Goal: Information Seeking & Learning: Check status

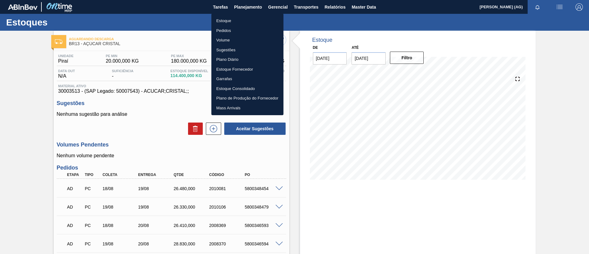
click at [236, 21] on li "Estoque" at bounding box center [247, 21] width 72 height 10
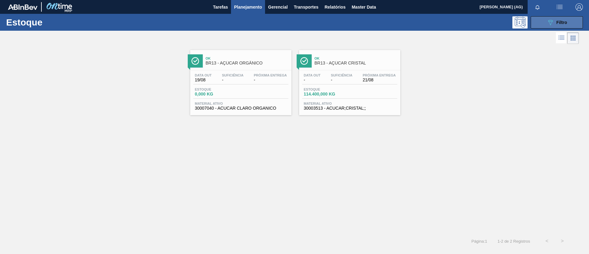
click at [561, 24] on span "Filtro" at bounding box center [562, 22] width 11 height 5
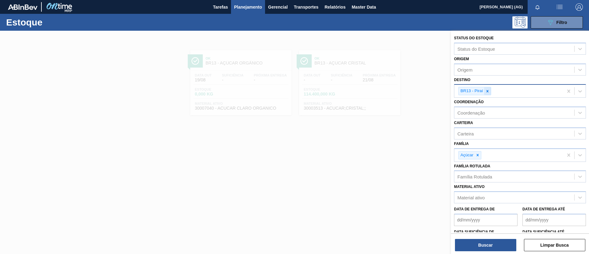
click at [487, 88] on div at bounding box center [487, 91] width 7 height 8
type input "lage"
drag, startPoint x: 495, startPoint y: 103, endPoint x: 489, endPoint y: 98, distance: 7.6
click at [494, 104] on div "BR21 - Lages" at bounding box center [520, 106] width 132 height 11
click at [487, 93] on icon at bounding box center [487, 91] width 4 height 4
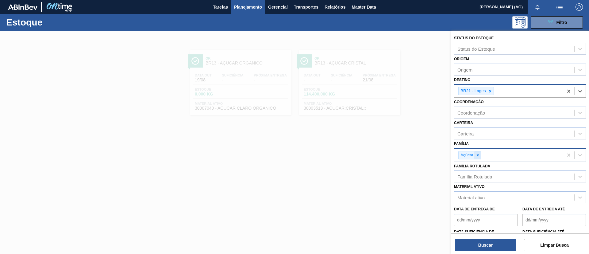
click at [479, 156] on icon at bounding box center [478, 155] width 2 height 2
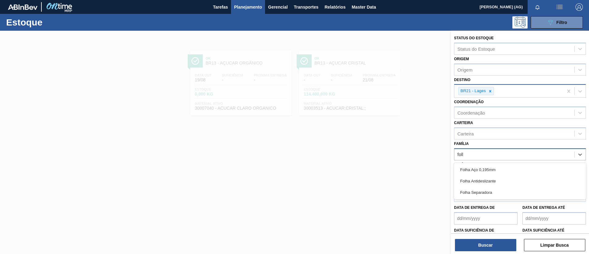
type input "folha"
click at [509, 189] on div "Folha Separadora" at bounding box center [520, 192] width 132 height 11
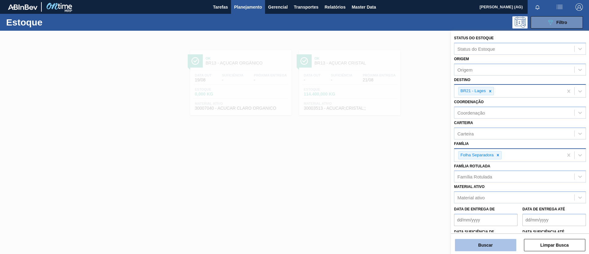
click at [497, 239] on button "Buscar" at bounding box center [485, 245] width 61 height 12
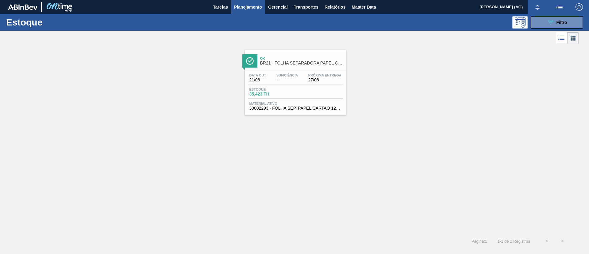
click at [249, 58] on img at bounding box center [250, 61] width 8 height 8
click at [250, 64] on img at bounding box center [250, 61] width 8 height 8
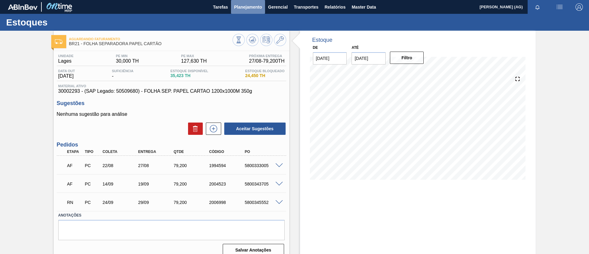
click at [248, 3] on span "Planejamento" at bounding box center [248, 6] width 28 height 7
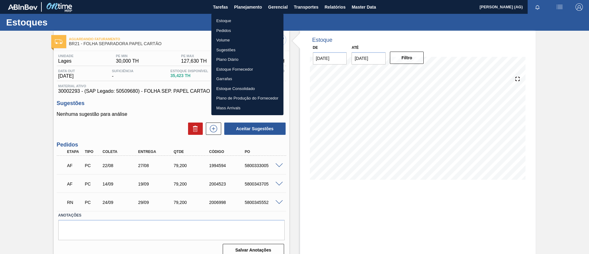
click at [245, 21] on li "Estoque" at bounding box center [247, 21] width 72 height 10
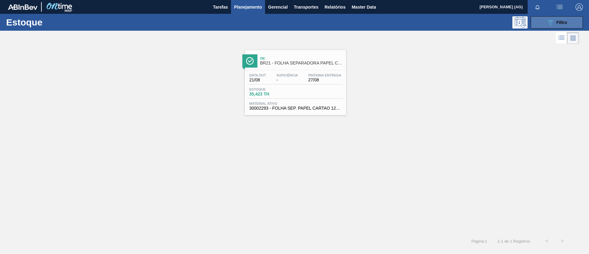
click at [558, 23] on span "Filtro" at bounding box center [562, 22] width 11 height 5
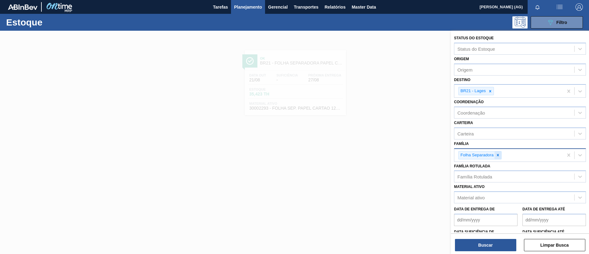
click at [498, 156] on icon at bounding box center [498, 155] width 4 height 4
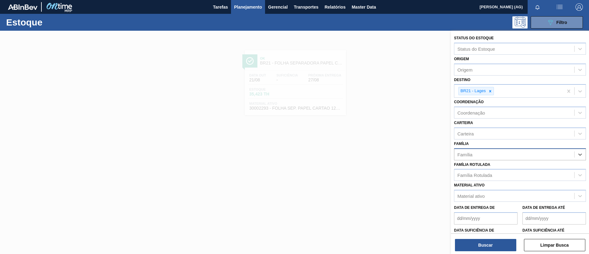
paste input "30008416"
type input "30008416"
drag, startPoint x: 484, startPoint y: 154, endPoint x: 437, endPoint y: 150, distance: 48.1
click at [451, 150] on div "Status do Estoque Status do Estoque Origem Origem Destino BR21 - Lages Coordena…" at bounding box center [520, 158] width 138 height 254
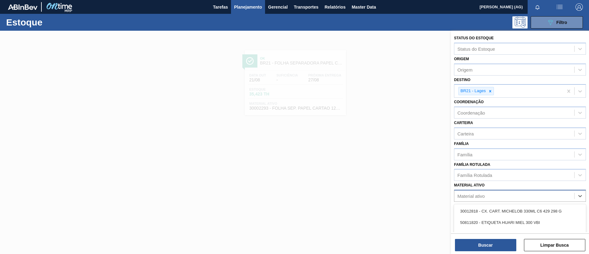
click at [468, 197] on div "Material ativo" at bounding box center [470, 195] width 27 height 5
paste ativo "30008416"
type ativo "30008416"
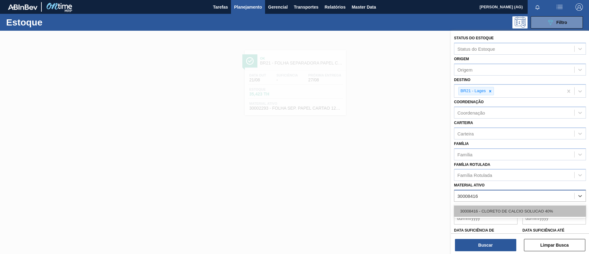
click at [486, 212] on div "30008416 - CLORETO DE CALCIO SOLUCAO 40%" at bounding box center [520, 210] width 132 height 11
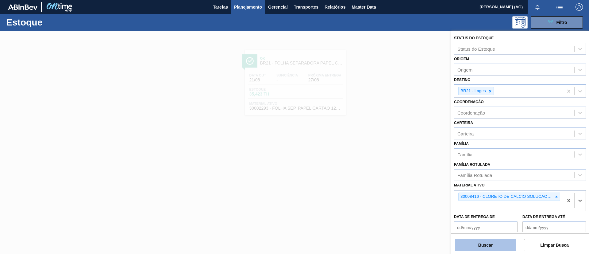
click at [489, 243] on button "Buscar" at bounding box center [485, 245] width 61 height 12
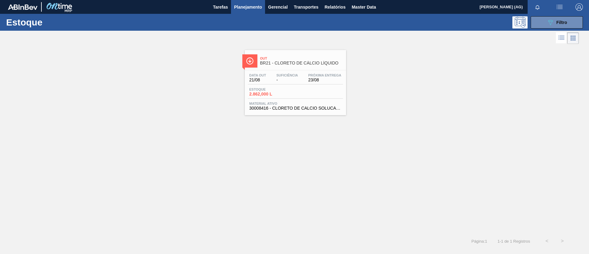
click at [253, 59] on img at bounding box center [250, 61] width 8 height 8
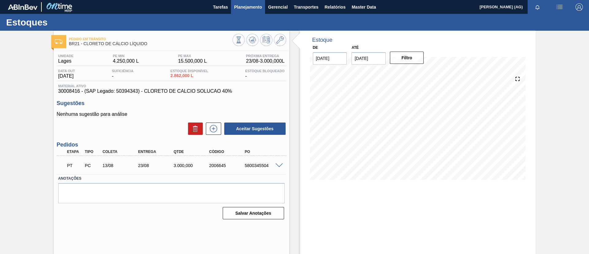
click at [241, 10] on span "Planejamento" at bounding box center [248, 6] width 28 height 7
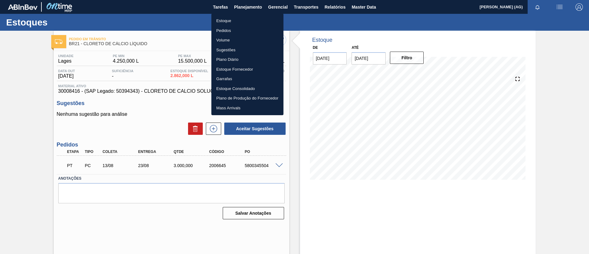
click at [249, 19] on li "Estoque" at bounding box center [247, 21] width 72 height 10
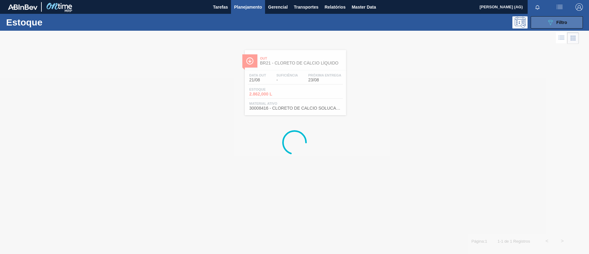
click at [564, 19] on div "089F7B8B-B2A5-4AFE-B5C0-19BA573D28AC Filtro" at bounding box center [557, 22] width 21 height 7
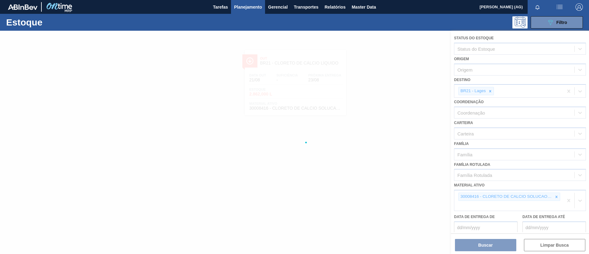
click at [489, 93] on div at bounding box center [294, 142] width 589 height 223
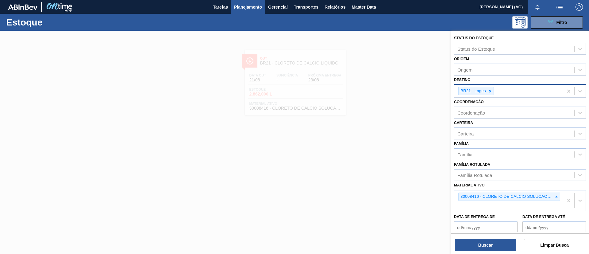
click at [490, 92] on icon at bounding box center [490, 91] width 4 height 4
type input "viam"
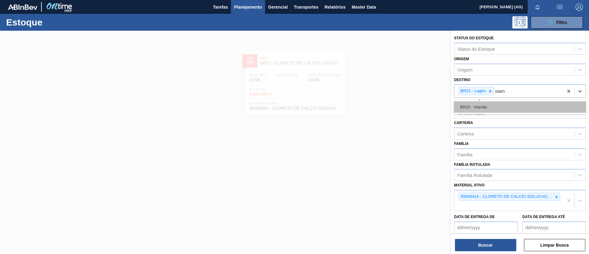
click at [495, 103] on div "BR22 - Viamão" at bounding box center [520, 106] width 132 height 11
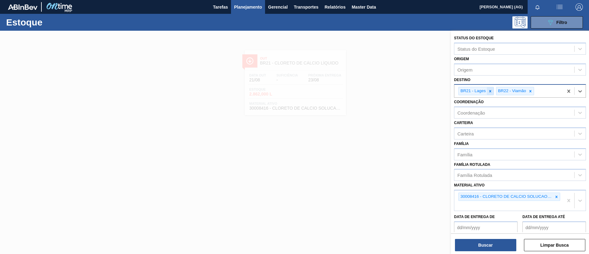
click at [490, 92] on icon at bounding box center [490, 91] width 4 height 4
click at [553, 198] on div "30008416 - CLORETO DE CALCIO SOLUCAO 40%" at bounding box center [509, 196] width 102 height 8
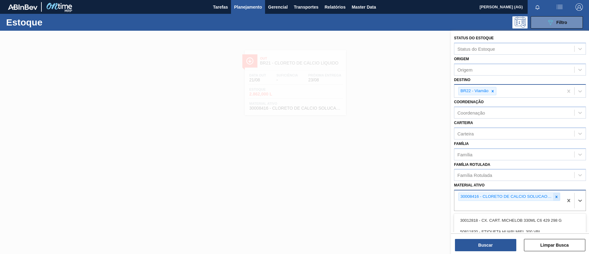
click at [554, 198] on icon at bounding box center [556, 197] width 4 height 4
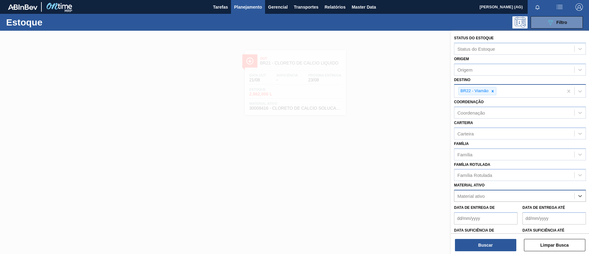
click at [553, 198] on div "Material ativo" at bounding box center [514, 195] width 120 height 9
paste ativo "30002821"
type ativo "30002821"
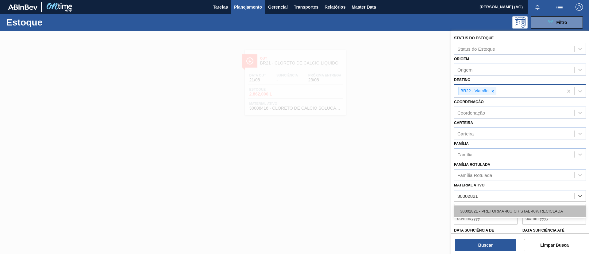
click at [547, 209] on div "30002821 - PREFORMA 40G CRISTAL 40% RECICLADA" at bounding box center [520, 210] width 132 height 11
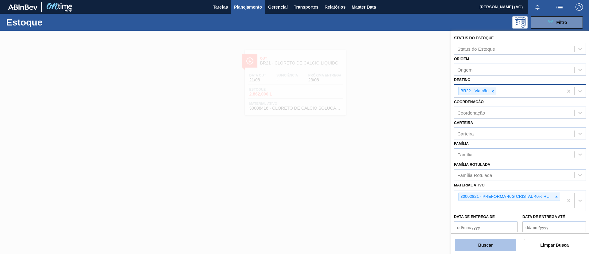
click at [478, 250] on button "Buscar" at bounding box center [485, 245] width 61 height 12
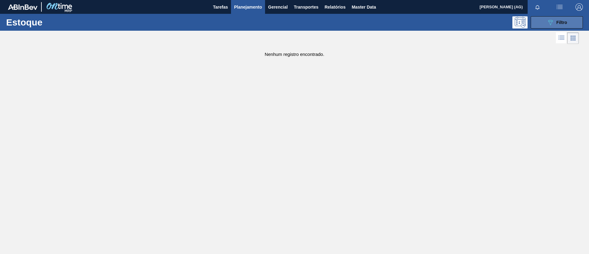
click at [564, 23] on span "Filtro" at bounding box center [562, 22] width 11 height 5
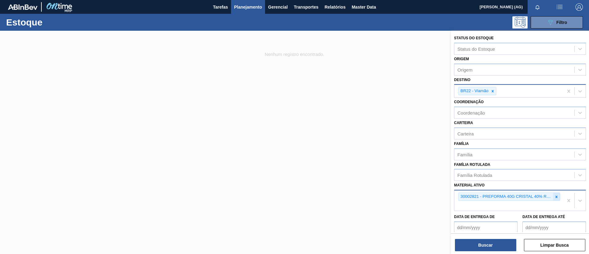
click at [557, 198] on icon at bounding box center [556, 197] width 4 height 4
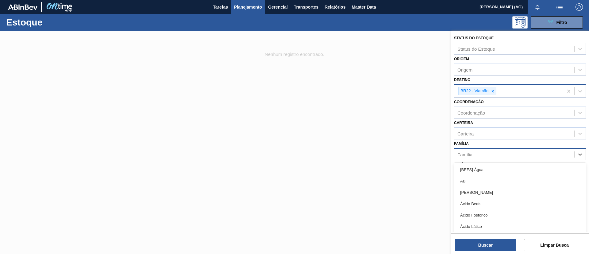
click at [474, 157] on div "Família" at bounding box center [514, 154] width 120 height 9
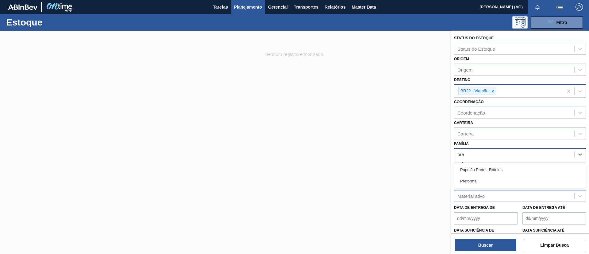
type input "pref"
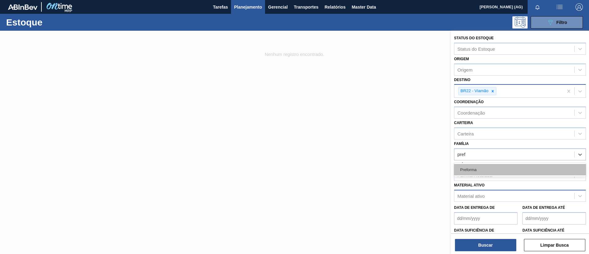
click at [490, 172] on div "Preforma" at bounding box center [520, 169] width 132 height 11
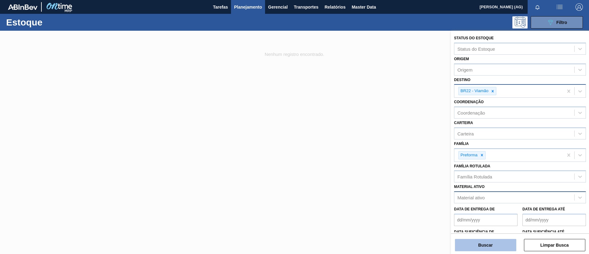
click at [495, 242] on button "Buscar" at bounding box center [485, 245] width 61 height 12
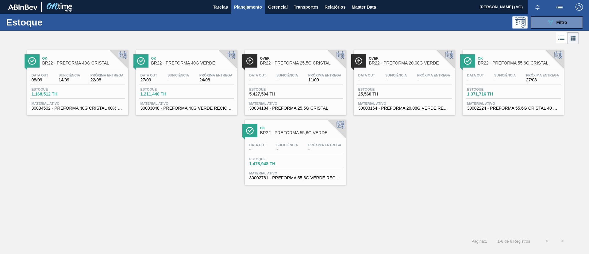
click at [29, 60] on img at bounding box center [32, 61] width 8 height 8
